Goal: Navigation & Orientation: Find specific page/section

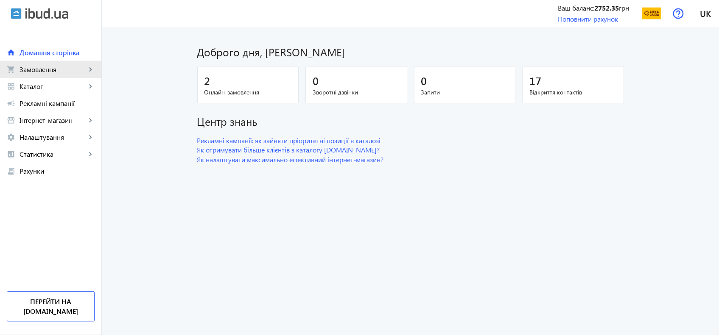
click at [54, 74] on link "shopping_cart Замовлення keyboard_arrow_right" at bounding box center [50, 69] width 101 height 17
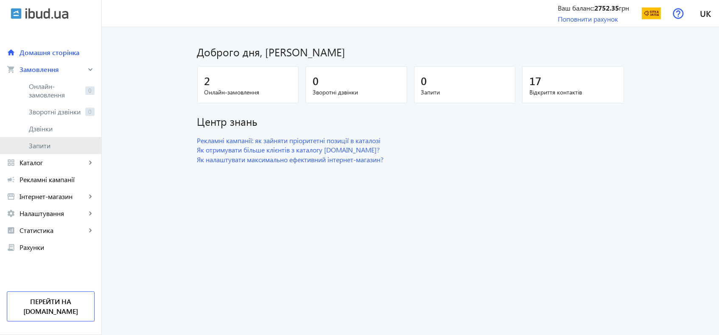
click at [42, 137] on link "Запити" at bounding box center [50, 145] width 101 height 17
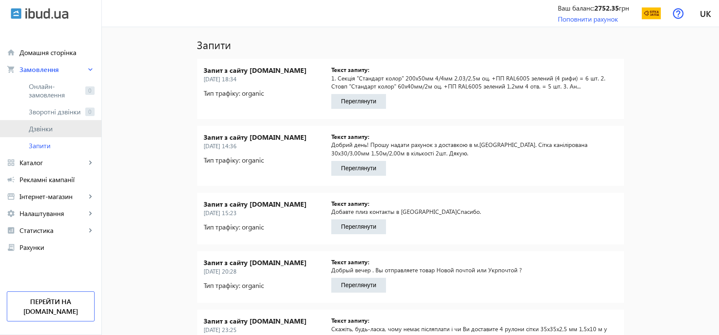
click at [40, 130] on span "Дзвінки" at bounding box center [62, 129] width 66 height 8
